Goal: Task Accomplishment & Management: Complete application form

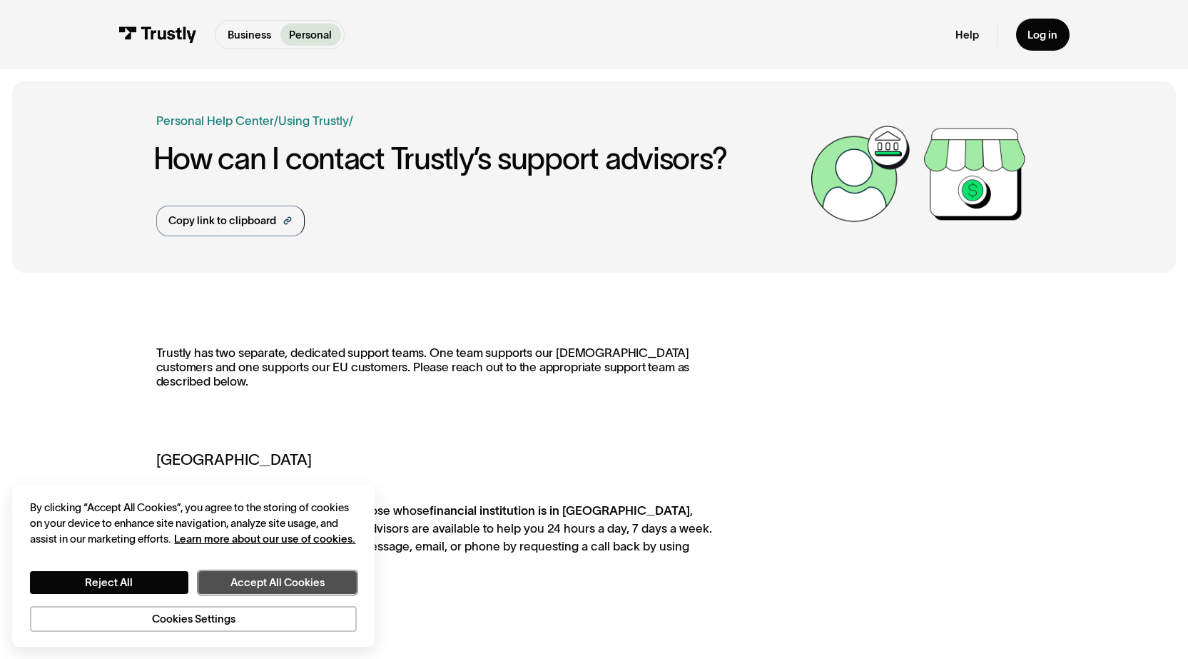
click at [258, 586] on button "Accept All Cookies" at bounding box center [277, 582] width 158 height 23
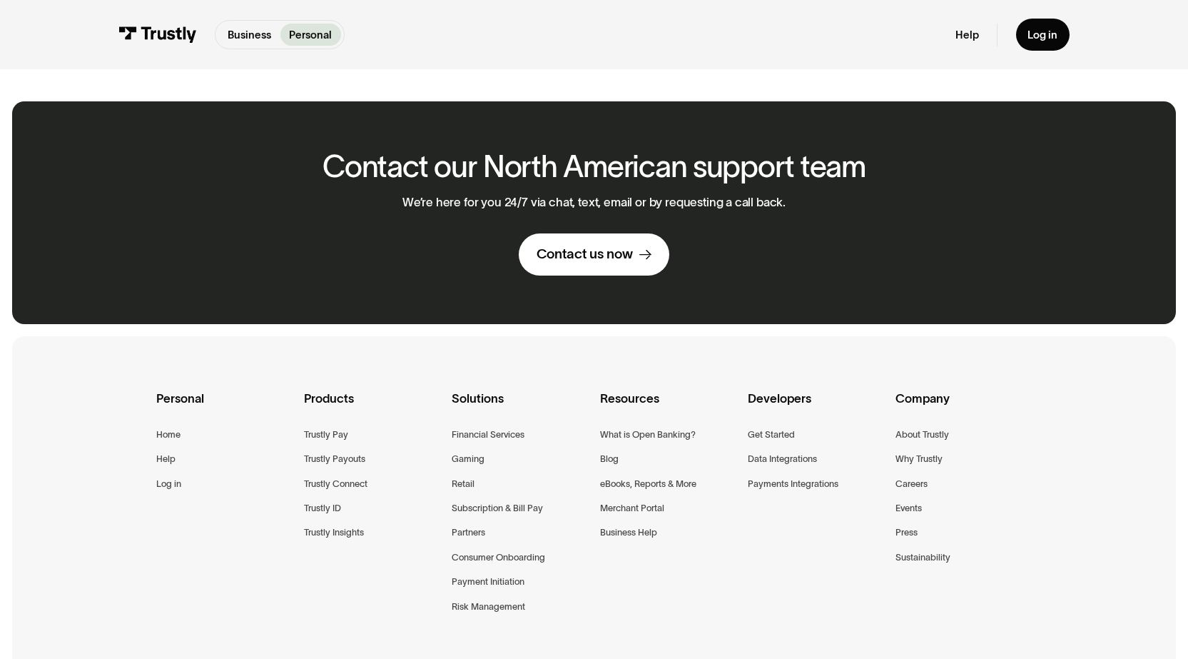
scroll to position [866, 0]
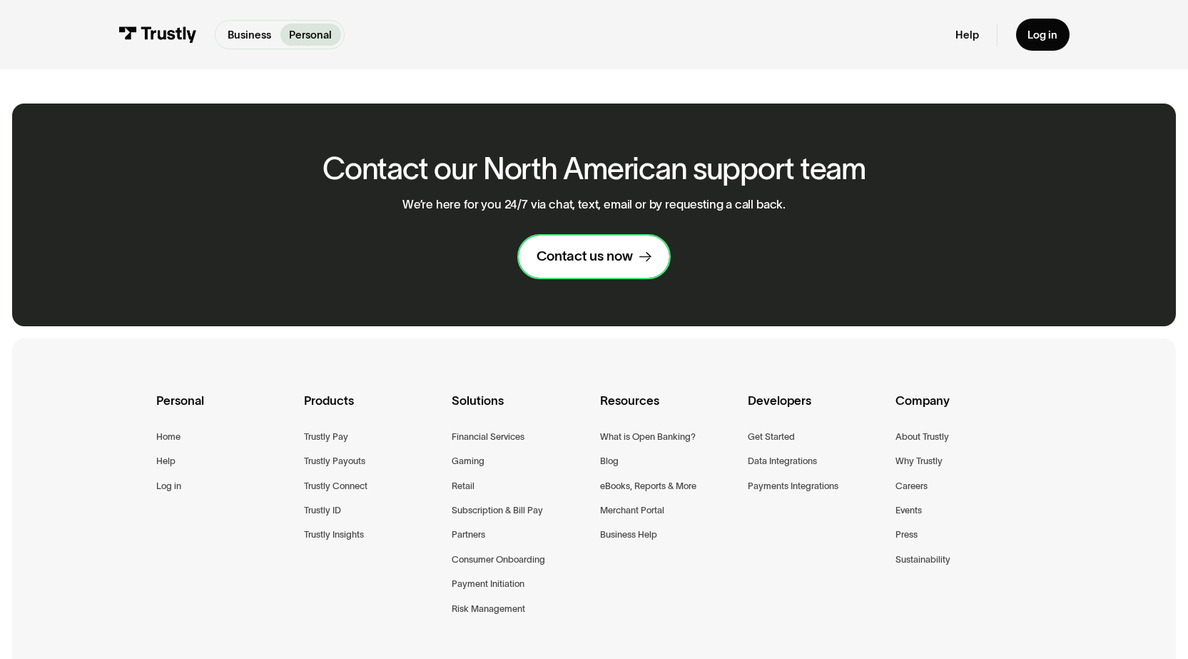
click at [585, 248] on div "Contact us now" at bounding box center [585, 257] width 96 height 18
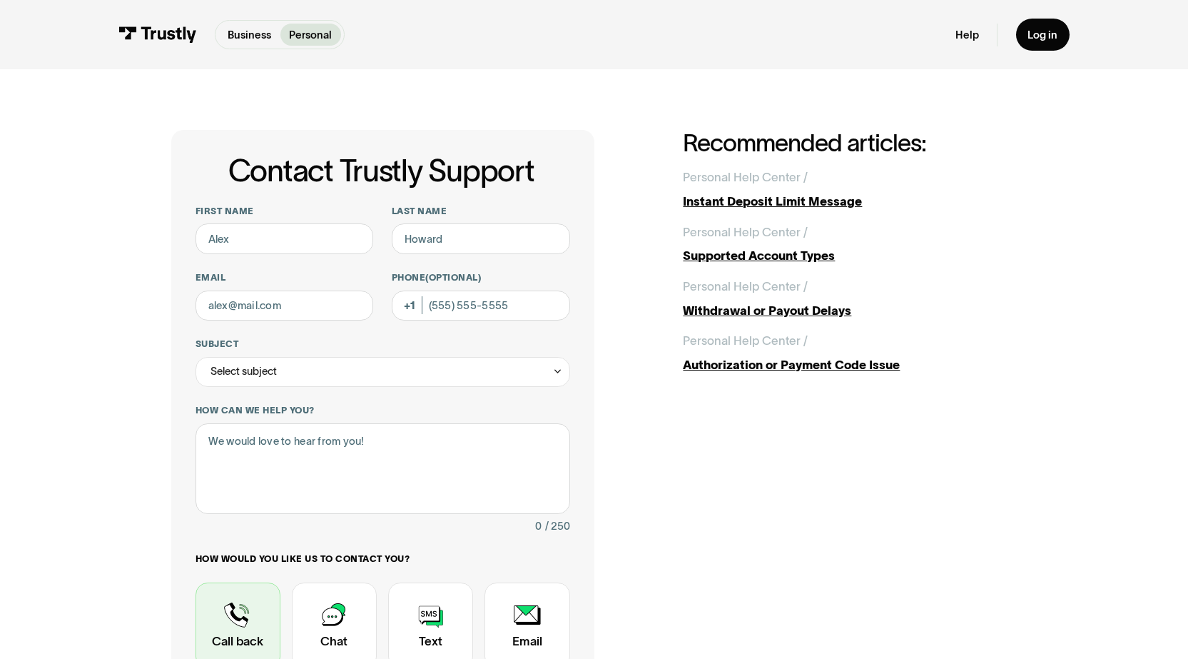
click at [233, 619] on div "Contact Trustly Support" at bounding box center [238, 625] width 85 height 86
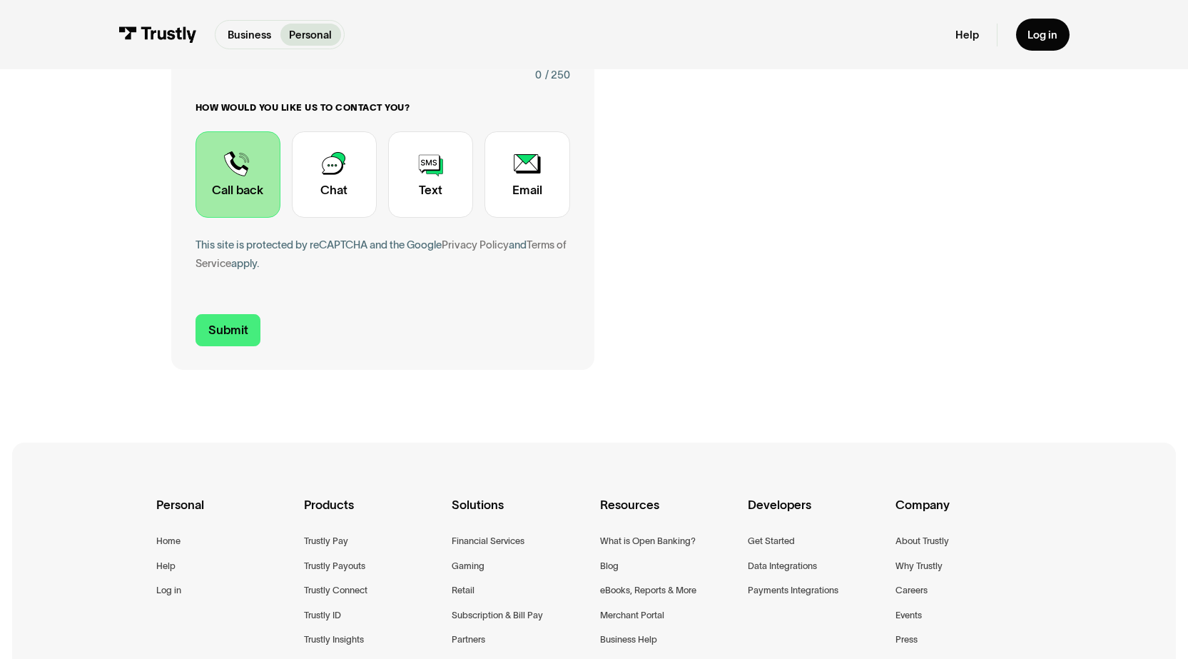
scroll to position [446, 0]
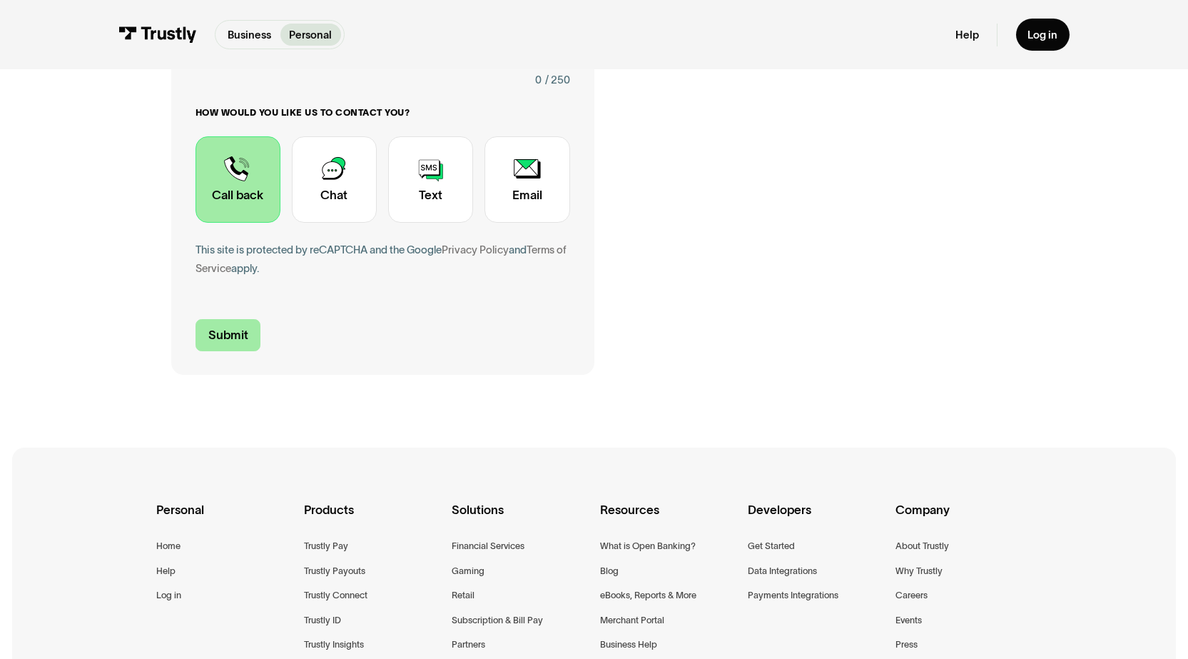
click at [220, 339] on input "Submit" at bounding box center [229, 334] width 66 height 31
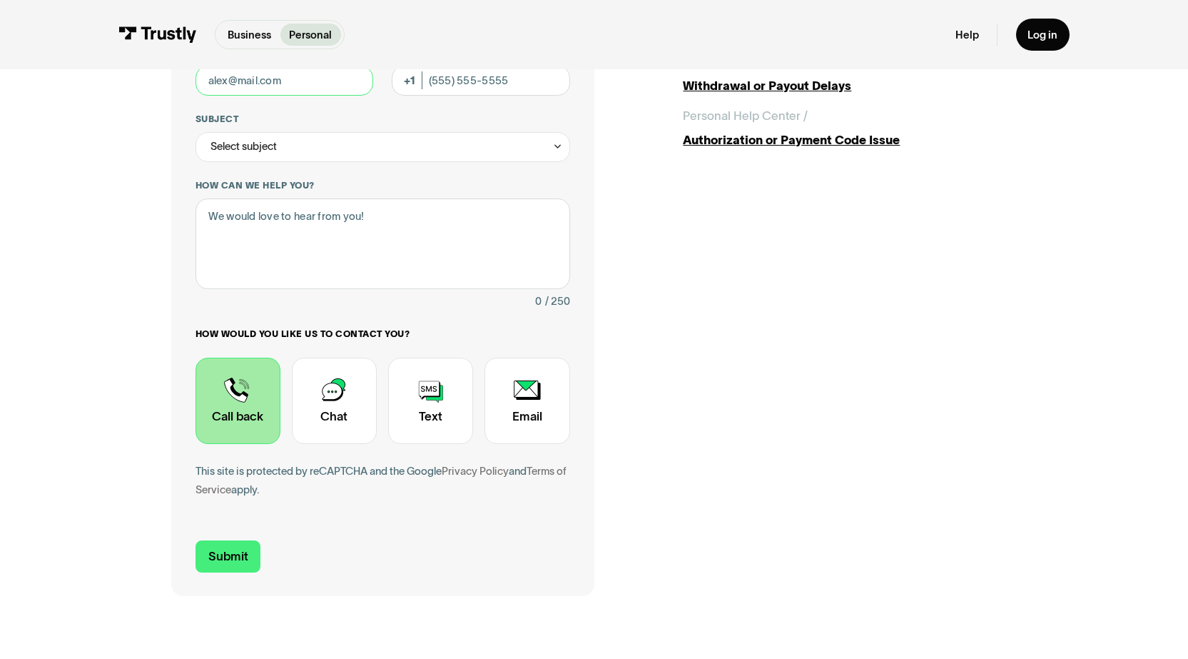
click at [305, 83] on input "Email" at bounding box center [285, 81] width 178 height 30
type input "chilajuana@gmail.com"
type input "Jeffrey"
type input "Sprankle"
type input "(619) 203-8543"
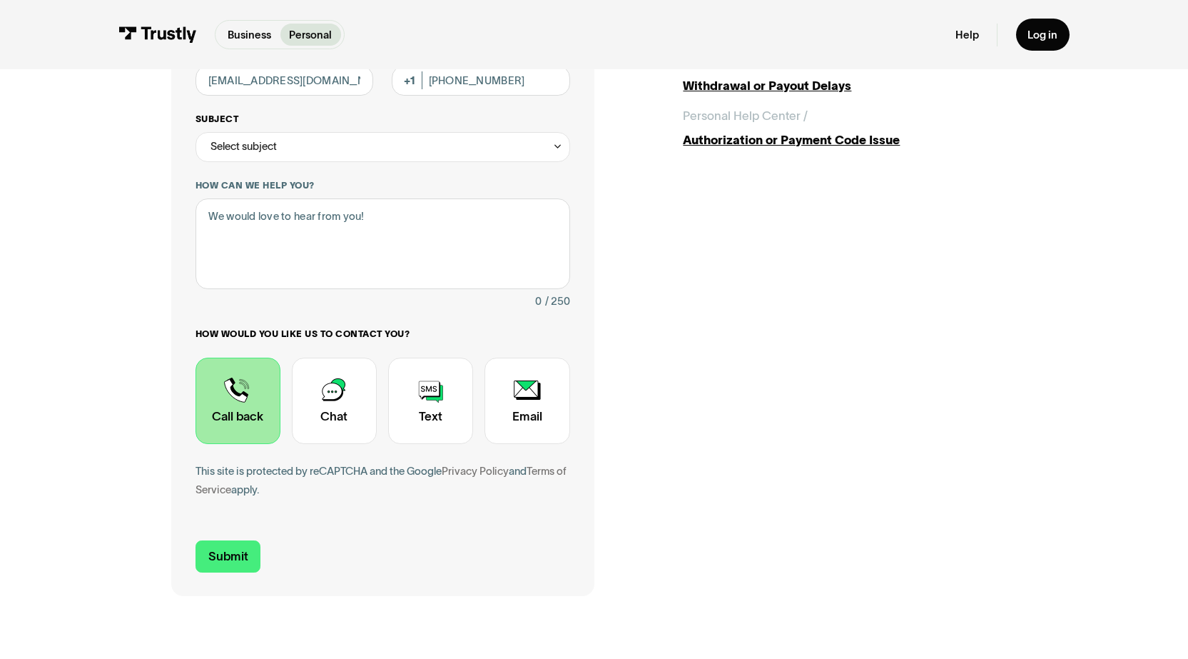
click at [315, 140] on div "Select subject" at bounding box center [383, 147] width 375 height 30
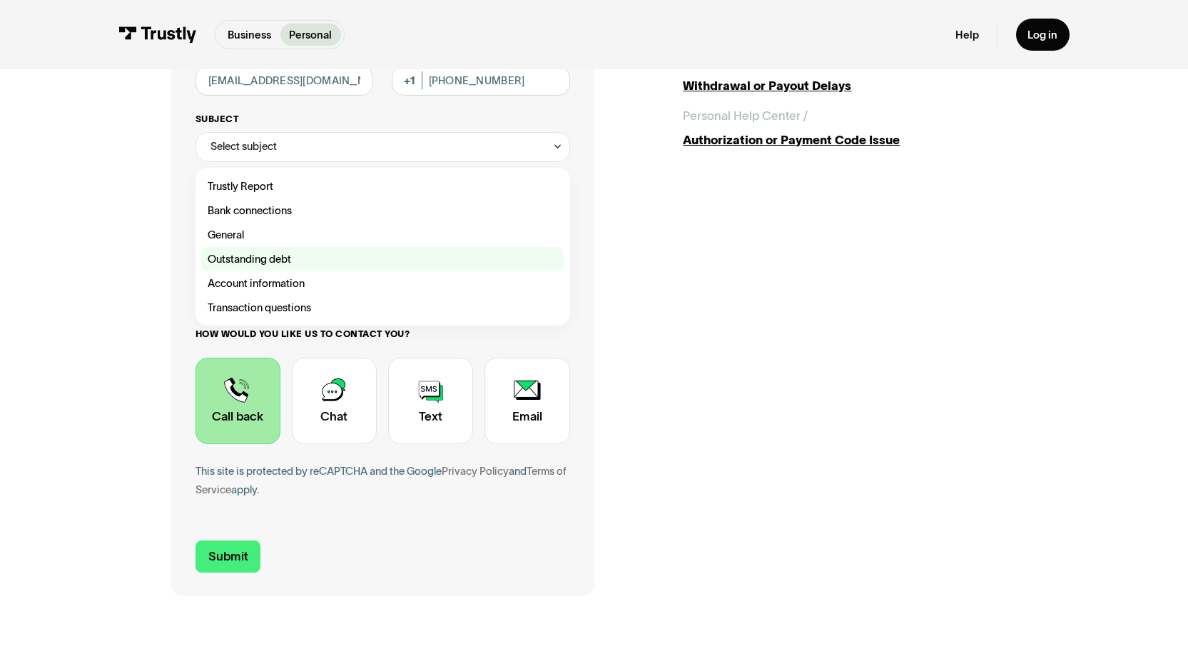
click at [259, 257] on div "Contact Trustly Support" at bounding box center [382, 259] width 363 height 24
type input "**********"
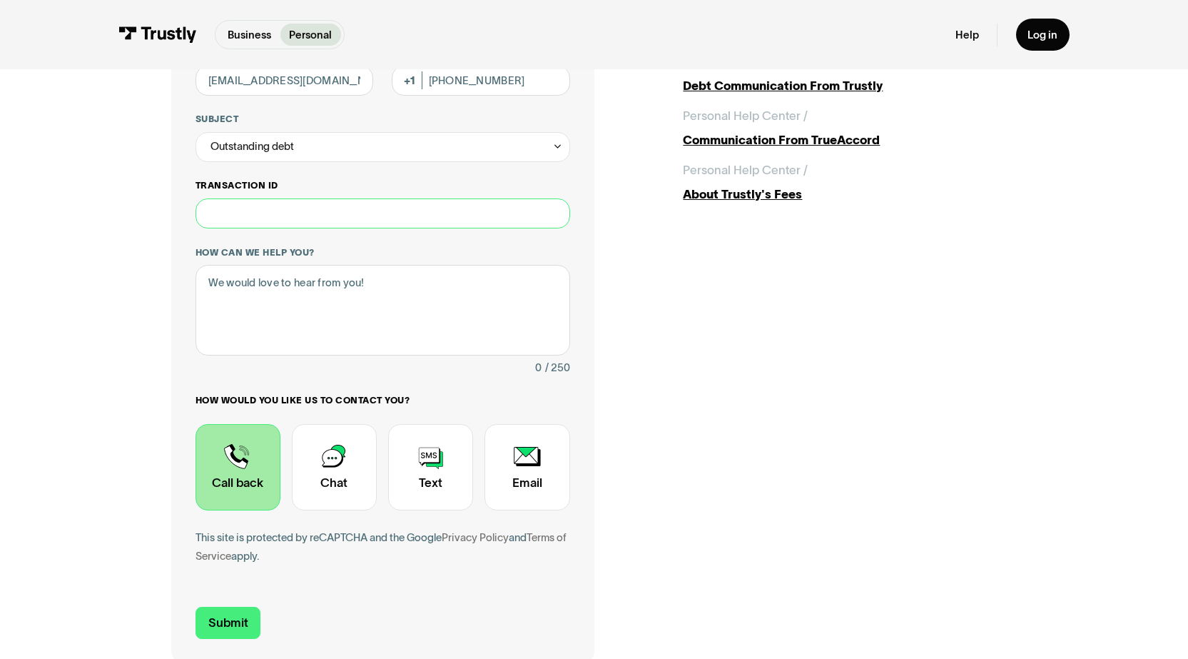
click at [274, 211] on input "Transaction ID" at bounding box center [383, 213] width 375 height 30
click at [235, 624] on input "Submit" at bounding box center [229, 622] width 66 height 31
click at [377, 282] on textarea "How can we help you?" at bounding box center [383, 310] width 375 height 91
drag, startPoint x: 377, startPoint y: 283, endPoint x: 0, endPoint y: 275, distance: 377.6
click at [0, 275] on div "**********" at bounding box center [594, 283] width 1188 height 878
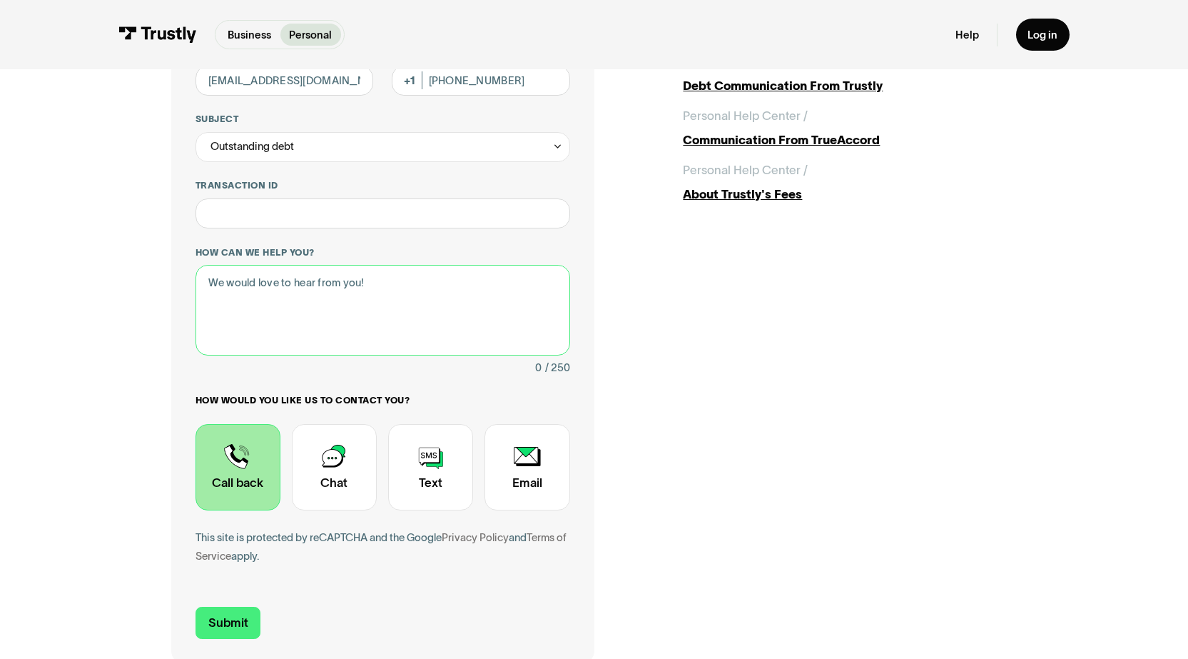
drag, startPoint x: 208, startPoint y: 285, endPoint x: 1125, endPoint y: 320, distance: 917.6
click at [1125, 320] on div "**********" at bounding box center [593, 283] width 1127 height 878
